Goal: Task Accomplishment & Management: Use online tool/utility

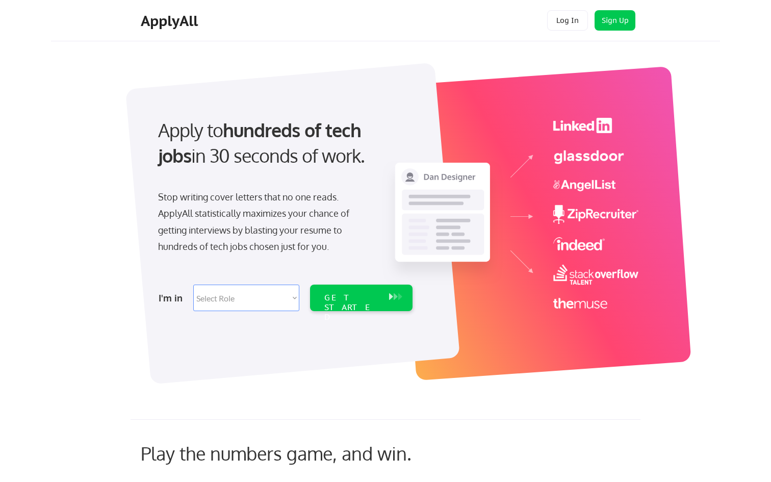
click at [296, 296] on select "Select Role Software Engineering Product Management Customer Success Sales UI/U…" at bounding box center [246, 298] width 106 height 27
select select ""design""
click at [193, 285] on select "Select Role Software Engineering Product Management Customer Success Sales UI/U…" at bounding box center [246, 298] width 106 height 27
select select ""design""
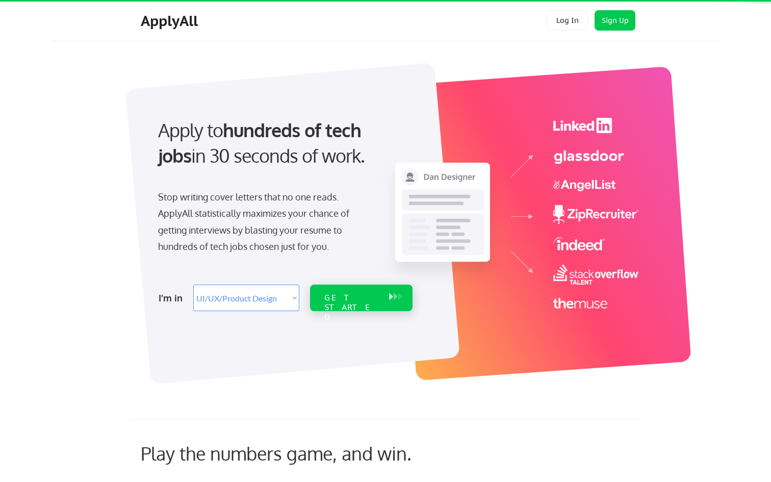
click at [335, 295] on div "GET STARTED" at bounding box center [352, 308] width 55 height 30
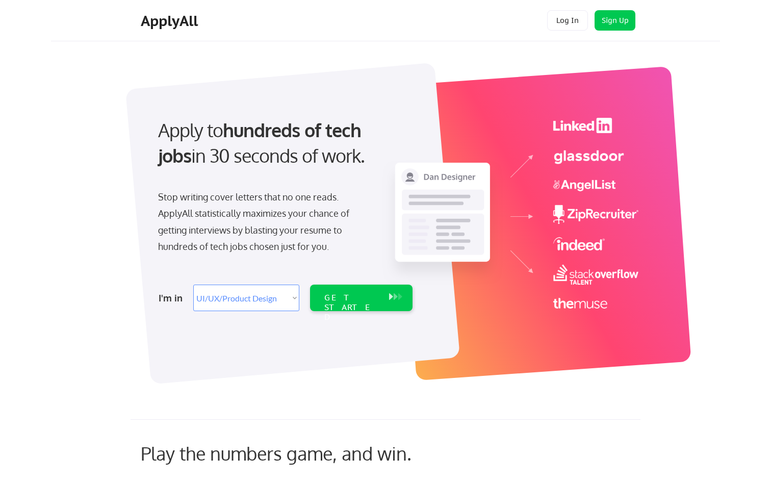
select select ""design""
